Goal: Entertainment & Leisure: Consume media (video, audio)

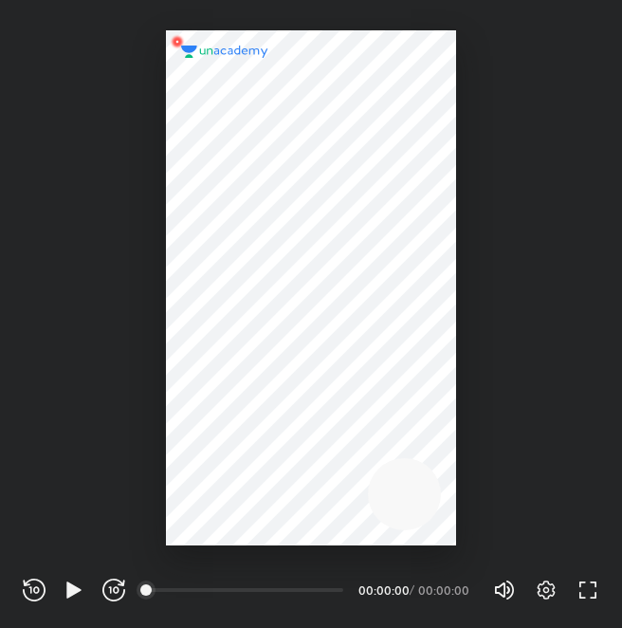
scroll to position [628, 622]
click at [74, 578] on icon "button" at bounding box center [74, 589] width 23 height 23
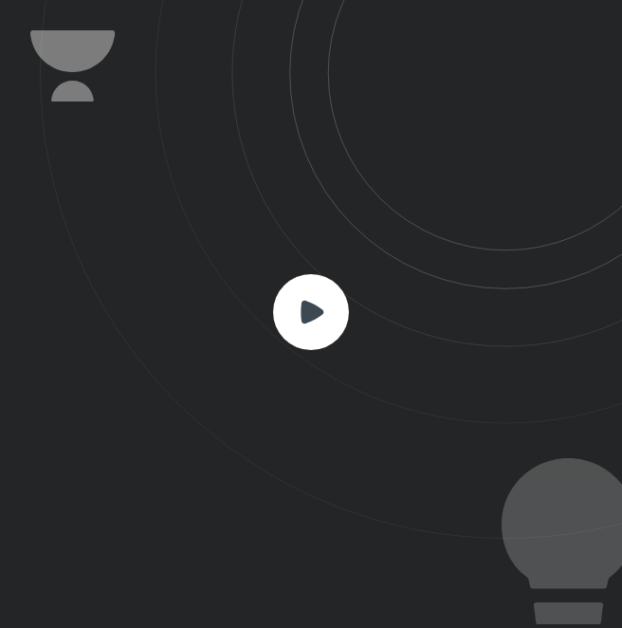
click at [287, 317] on rect at bounding box center [311, 312] width 76 height 76
click at [333, 299] on rect at bounding box center [311, 312] width 76 height 76
click at [317, 308] on icon at bounding box center [312, 312] width 23 height 23
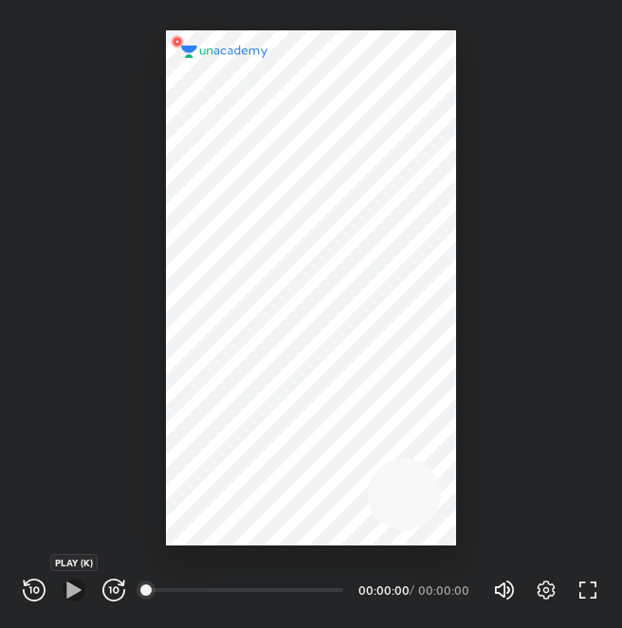
click at [71, 588] on icon "button" at bounding box center [73, 589] width 14 height 16
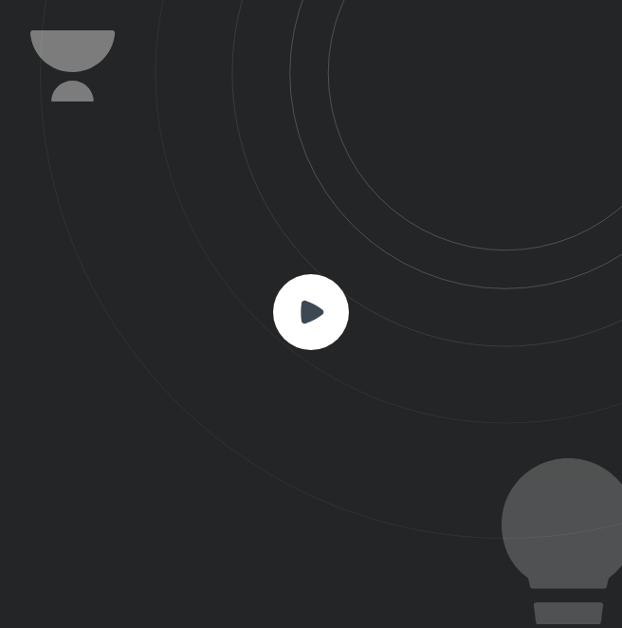
click at [328, 324] on rect at bounding box center [311, 312] width 76 height 76
click at [310, 299] on rect at bounding box center [311, 312] width 76 height 76
click at [302, 334] on rect at bounding box center [311, 312] width 76 height 76
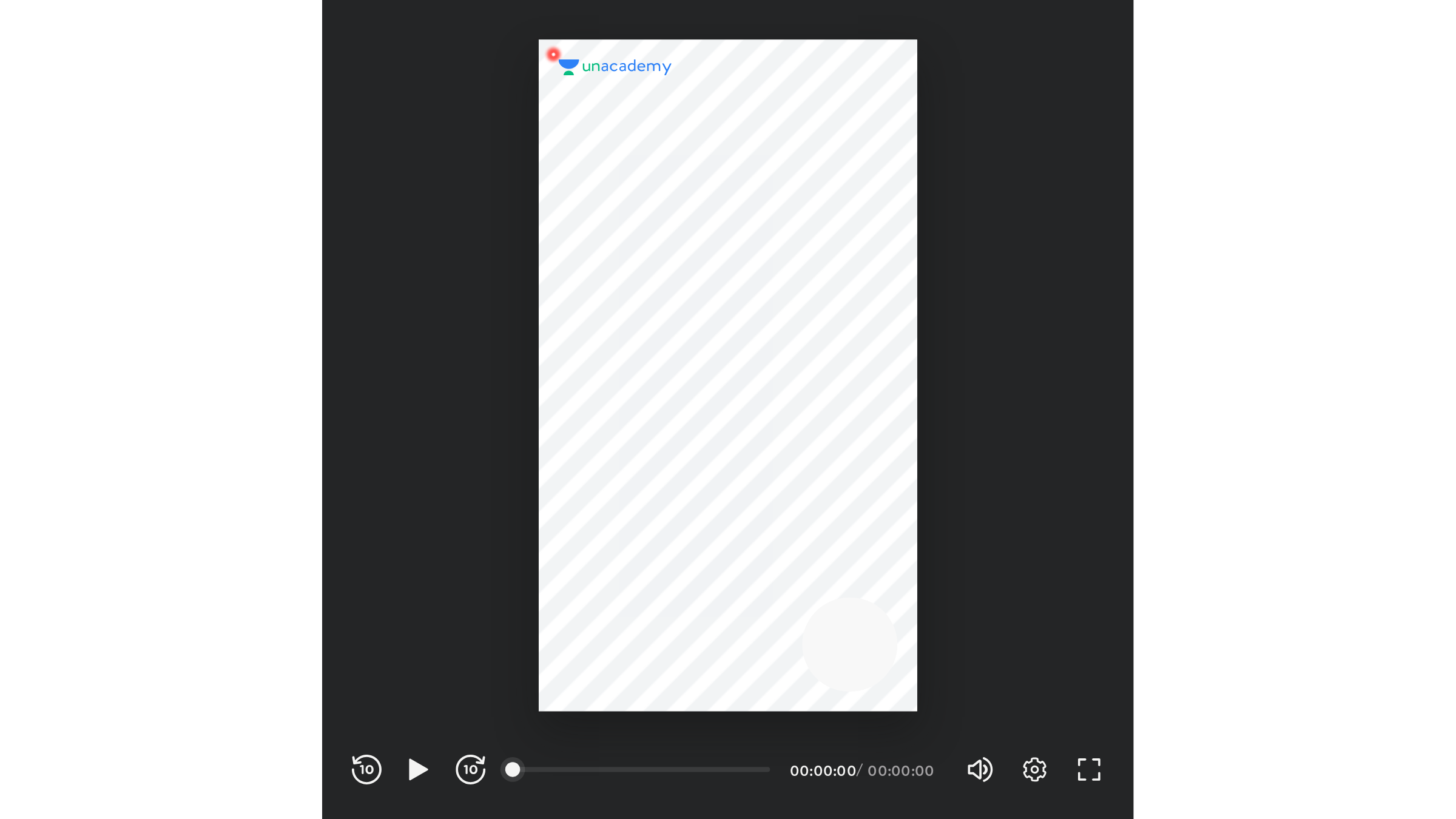
scroll to position [402, 398]
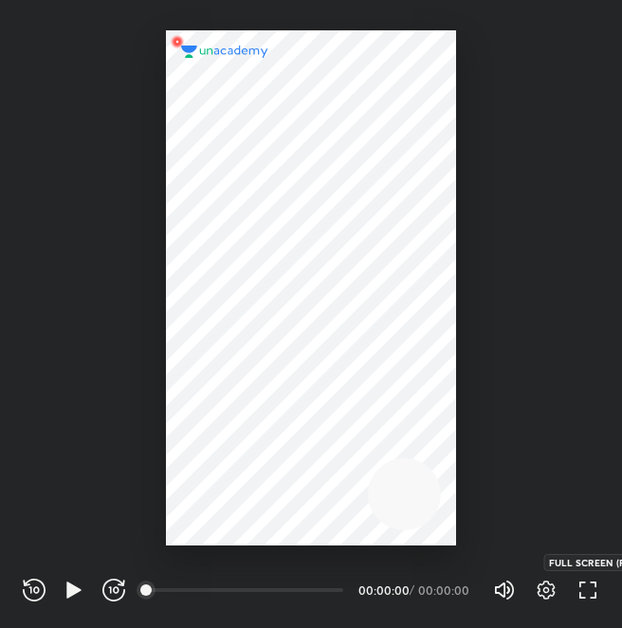
click at [587, 595] on icon "button" at bounding box center [587, 589] width 23 height 23
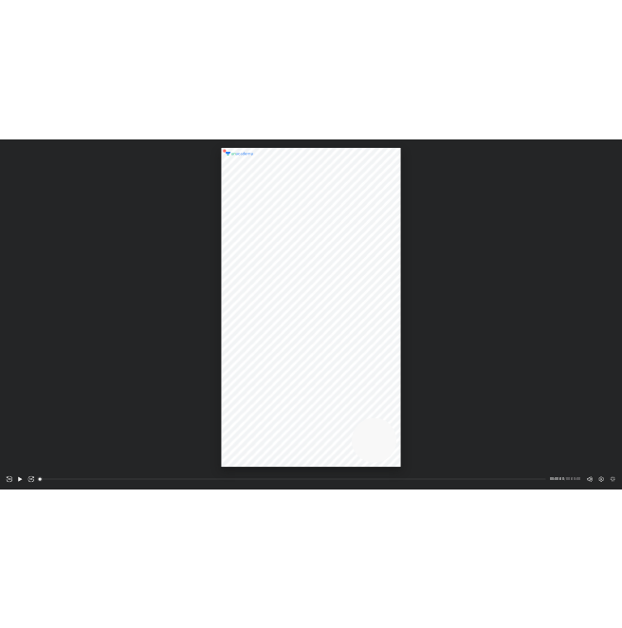
scroll to position [1280, 2276]
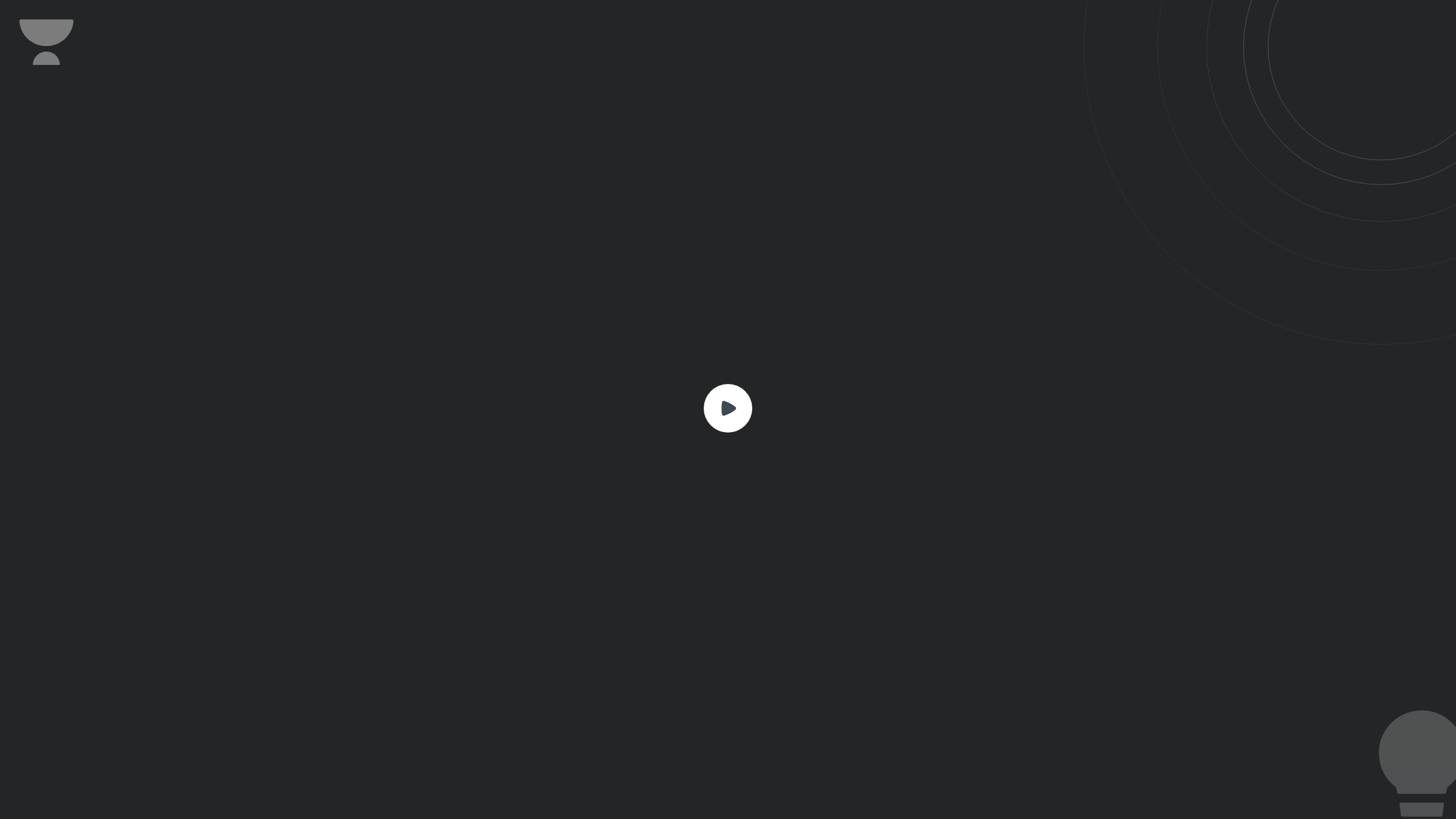
click at [397, 401] on rect at bounding box center [728, 408] width 49 height 49
click at [32, 401] on div at bounding box center [728, 410] width 1456 height 819
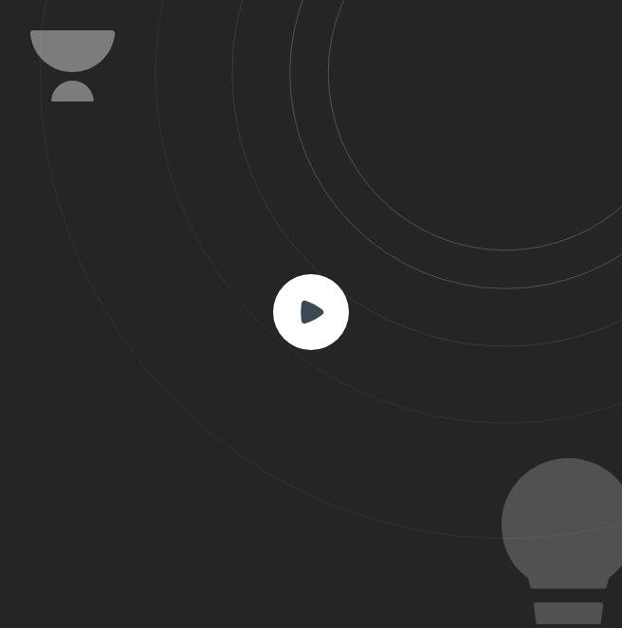
scroll to position [94188, 94194]
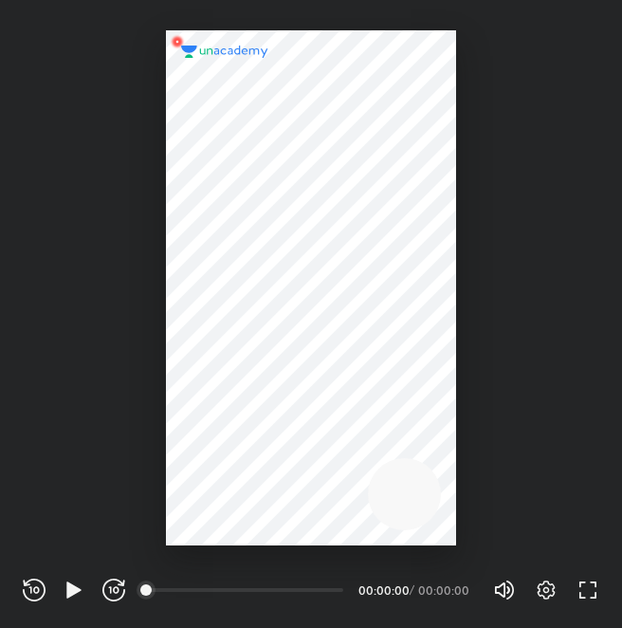
scroll to position [628, 622]
click at [66, 578] on icon "button" at bounding box center [74, 589] width 23 height 23
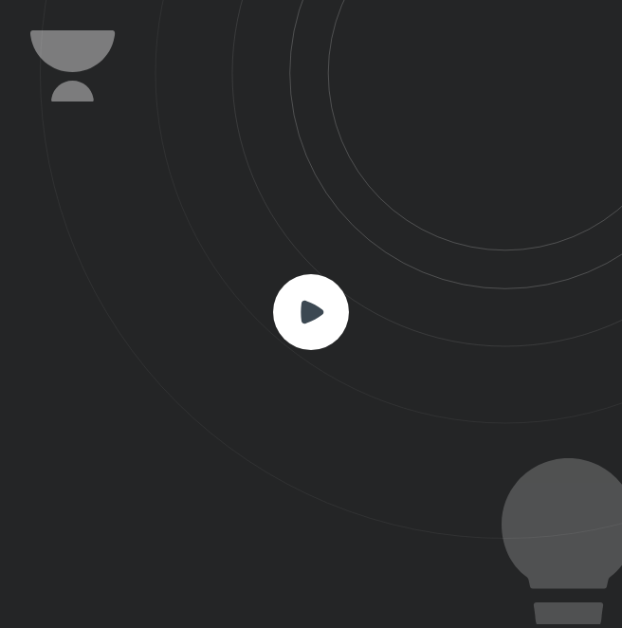
click at [313, 302] on rect at bounding box center [311, 312] width 76 height 76
